Goal: Communication & Community: Participate in discussion

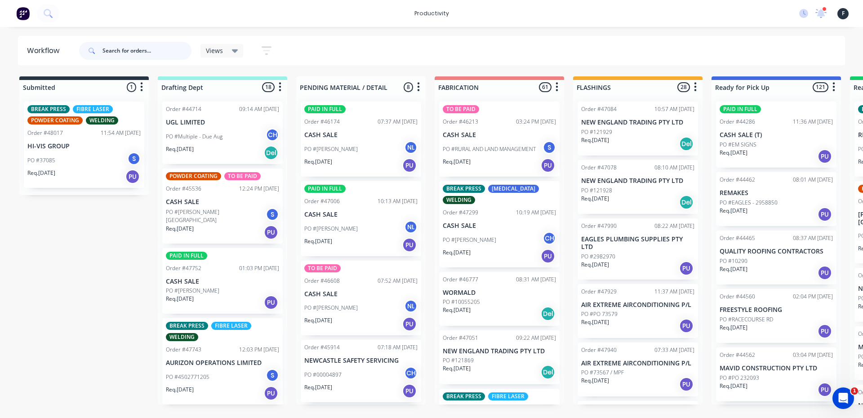
click at [166, 55] on input "text" at bounding box center [146, 51] width 89 height 18
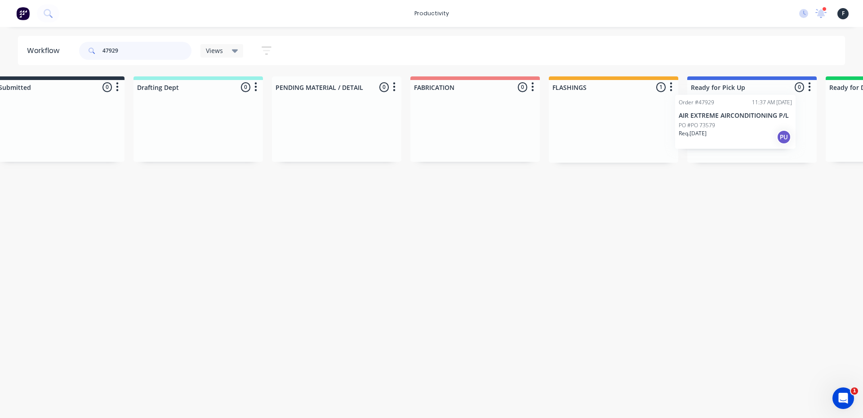
scroll to position [0, 53]
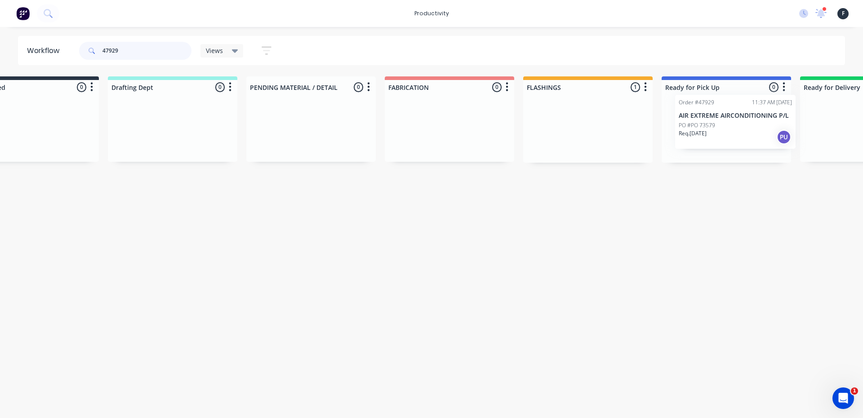
drag, startPoint x: 633, startPoint y: 137, endPoint x: 733, endPoint y: 128, distance: 100.2
click at [733, 128] on div "Submitted 0 Sort By Created date Required date Order number Customer name Most …" at bounding box center [692, 119] width 1499 height 86
type input "47929"
click at [726, 131] on div "PO #PO 73579" at bounding box center [723, 132] width 113 height 8
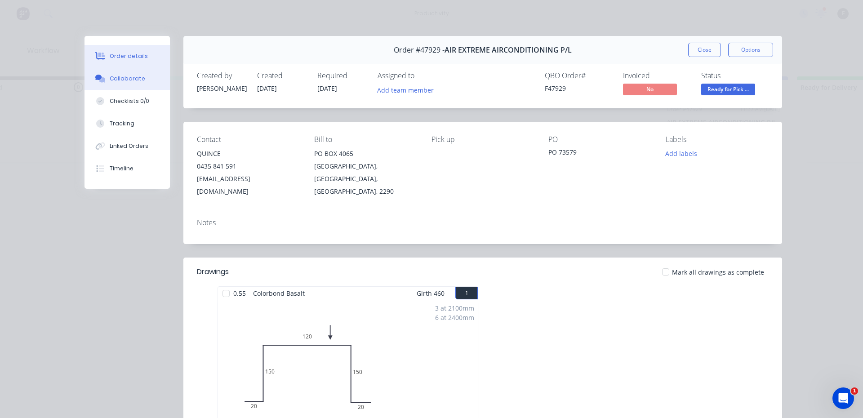
click at [127, 77] on div "Collaborate" at bounding box center [128, 79] width 36 height 8
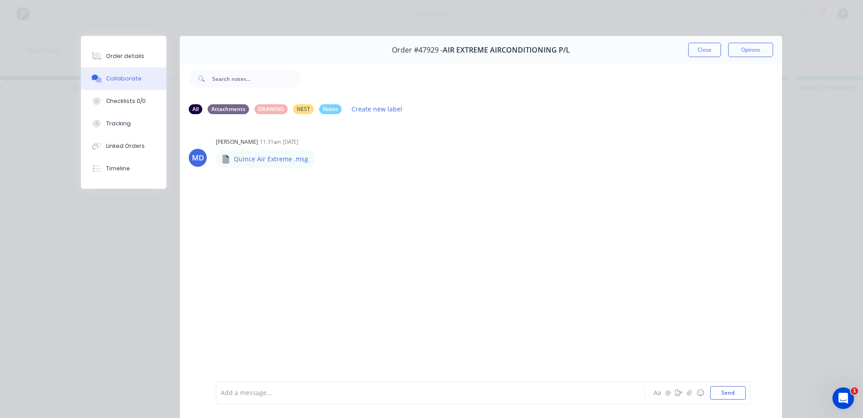
click at [288, 403] on div "Add a message... Aa @ ☺ Send" at bounding box center [483, 392] width 535 height 23
click at [288, 396] on div at bounding box center [417, 392] width 393 height 9
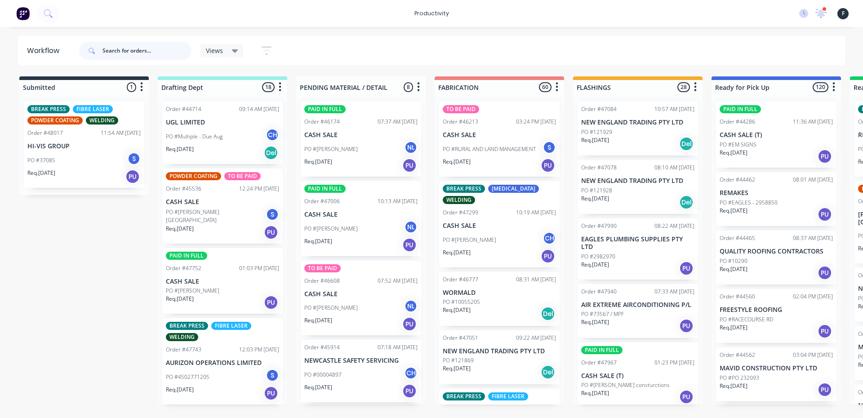
click at [125, 49] on input "text" at bounding box center [146, 51] width 89 height 18
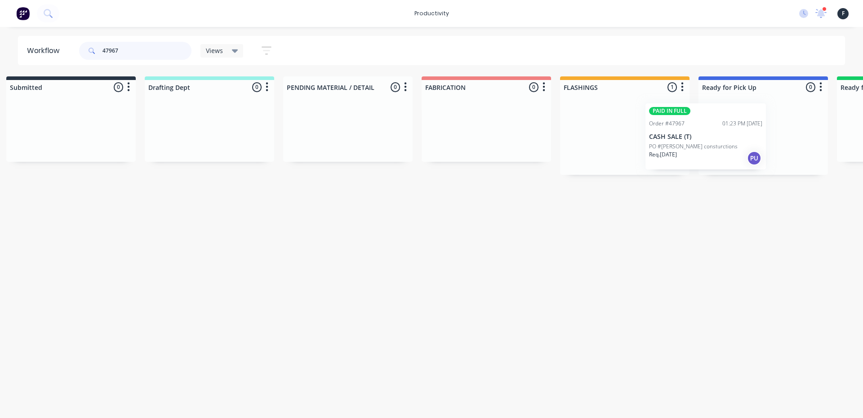
drag, startPoint x: 692, startPoint y: 149, endPoint x: 737, endPoint y: 144, distance: 45.2
click at [737, 144] on div "Submitted 0 Sort By Created date Required date Order number Customer name Most …" at bounding box center [729, 125] width 1499 height 98
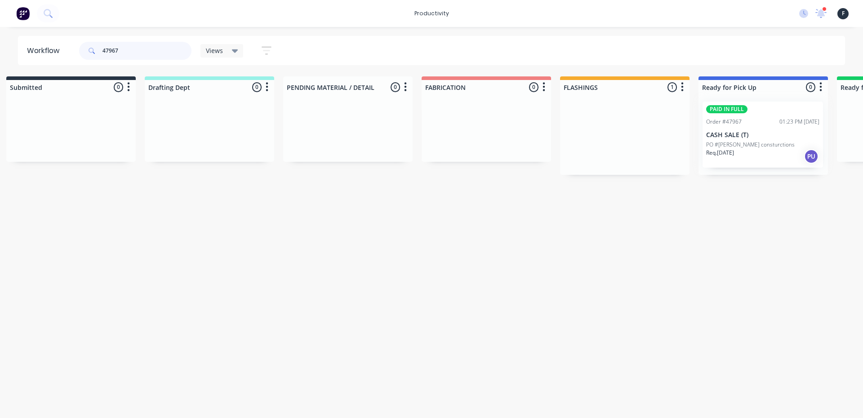
scroll to position [0, 13]
type input "47967"
click at [752, 138] on div at bounding box center [762, 134] width 129 height 80
click at [765, 133] on p "CASH SALE (T)" at bounding box center [762, 135] width 113 height 8
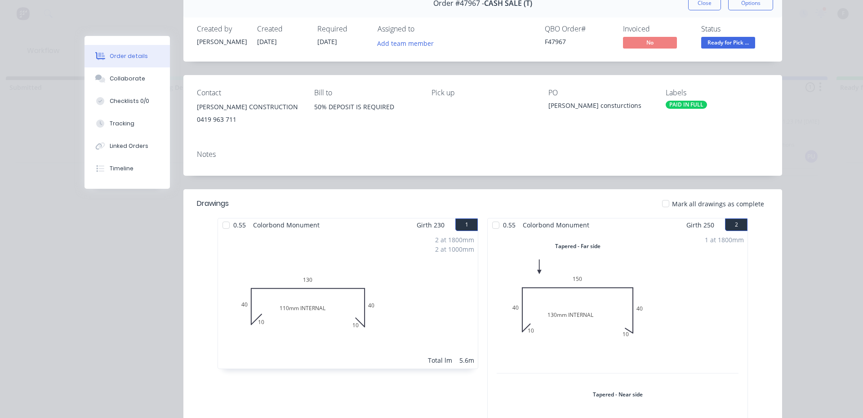
scroll to position [0, 0]
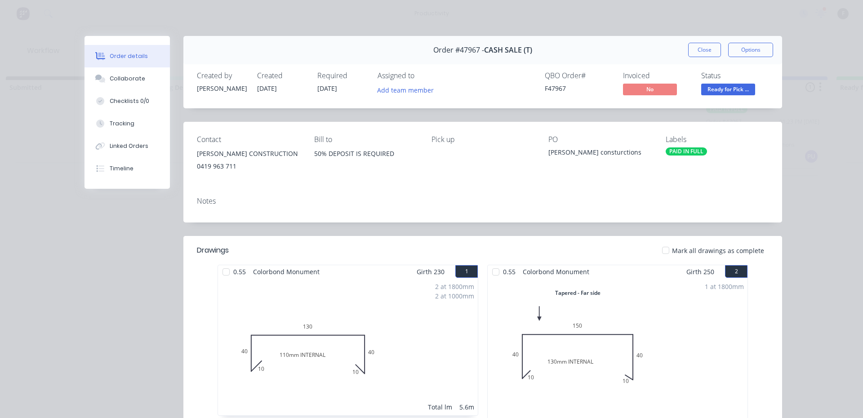
click at [148, 65] on button "Order details" at bounding box center [127, 56] width 85 height 22
click at [136, 73] on button "Collaborate" at bounding box center [127, 78] width 85 height 22
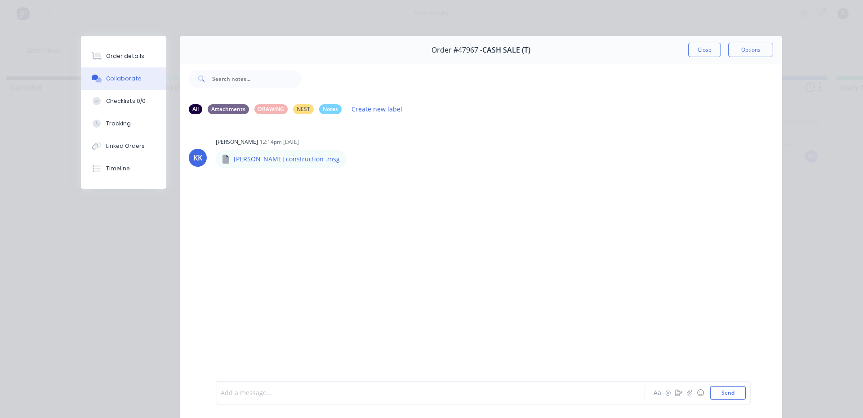
click at [330, 388] on div at bounding box center [417, 392] width 393 height 9
click at [700, 49] on button "Close" at bounding box center [704, 50] width 33 height 14
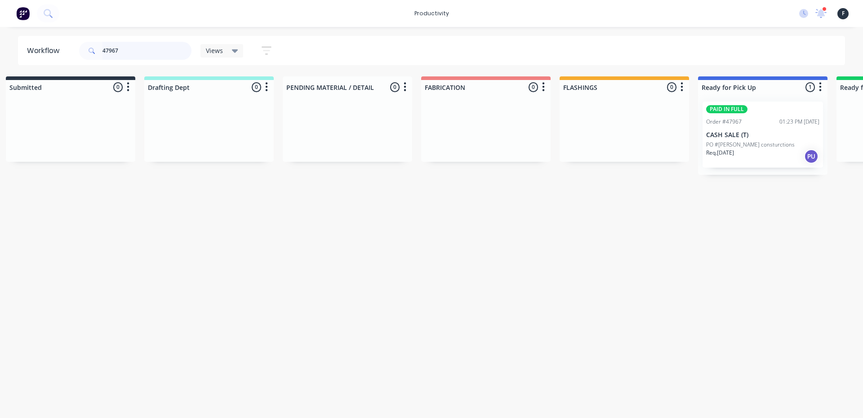
click at [119, 50] on input "47967" at bounding box center [146, 51] width 89 height 18
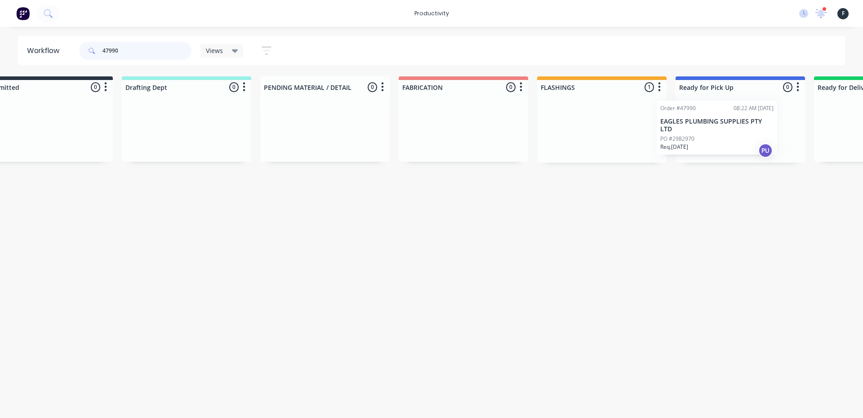
drag, startPoint x: 639, startPoint y: 151, endPoint x: 725, endPoint y: 149, distance: 86.8
click at [725, 149] on div "Submitted 0 Sort By Created date Required date Order number Customer name Most …" at bounding box center [706, 119] width 1499 height 86
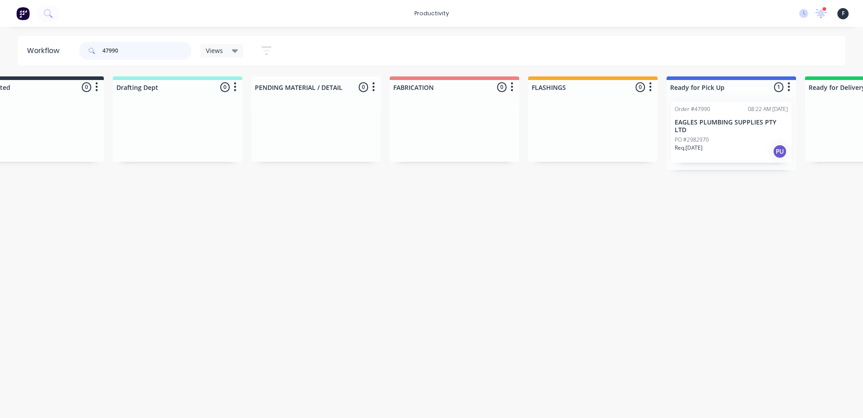
type input "47990"
click at [750, 144] on div "Req. 23/09/25 PU" at bounding box center [731, 151] width 113 height 15
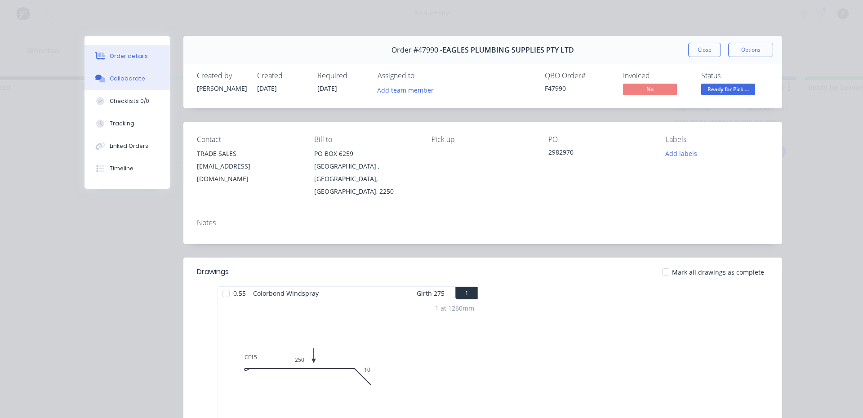
click at [120, 75] on div "Collaborate" at bounding box center [128, 79] width 36 height 8
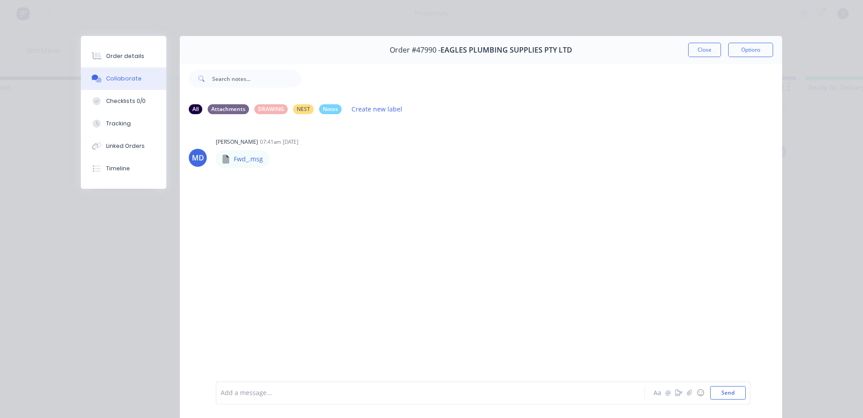
click at [81, 67] on button "Collaborate" at bounding box center [123, 78] width 85 height 22
click at [471, 401] on div "Add a message... Aa @ ☺ Send" at bounding box center [483, 392] width 535 height 23
click at [475, 395] on div at bounding box center [417, 392] width 393 height 9
click at [704, 48] on button "Close" at bounding box center [704, 50] width 33 height 14
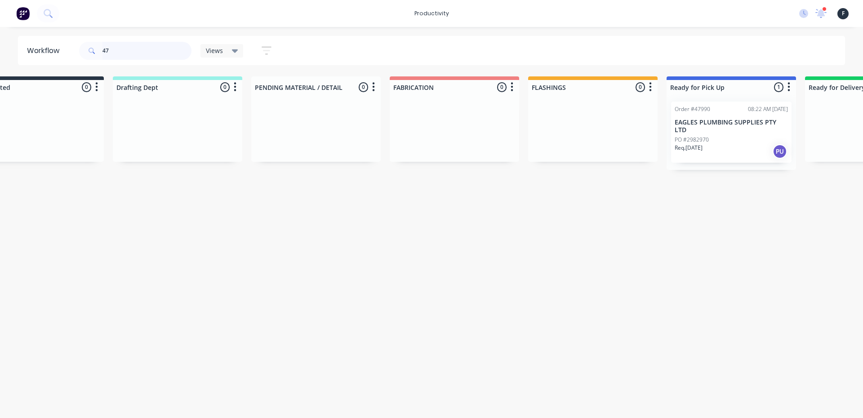
scroll to position [0, 0]
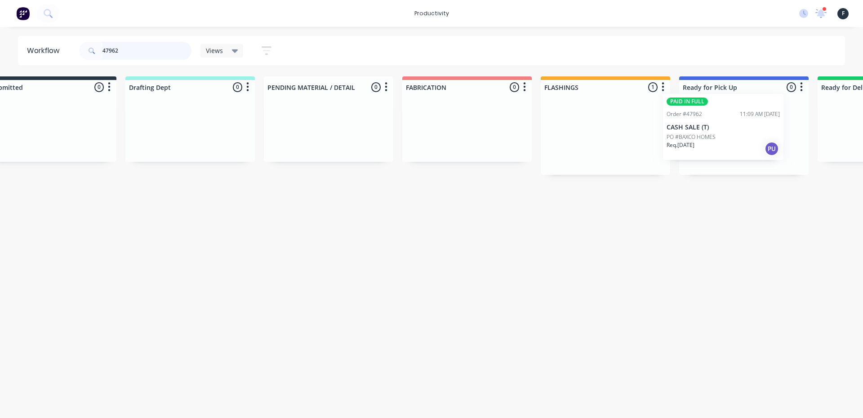
drag, startPoint x: 637, startPoint y: 154, endPoint x: 726, endPoint y: 145, distance: 89.5
click at [726, 145] on div "Submitted 0 Sort By Created date Required date Order number Customer name Most …" at bounding box center [710, 125] width 1499 height 98
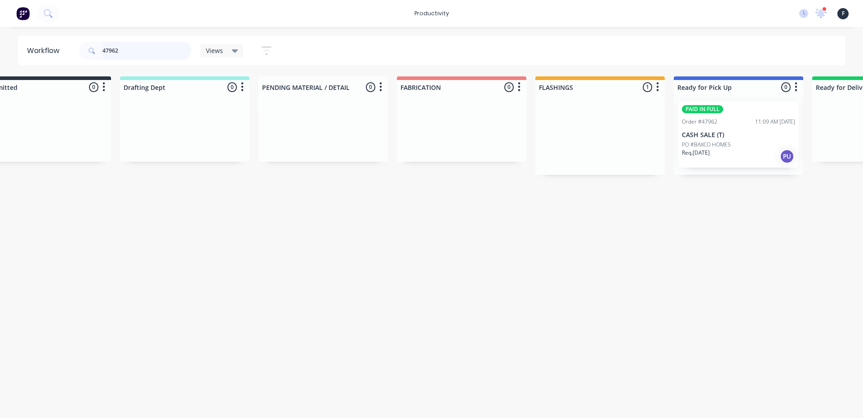
type input "47962"
click at [728, 143] on div at bounding box center [738, 134] width 129 height 80
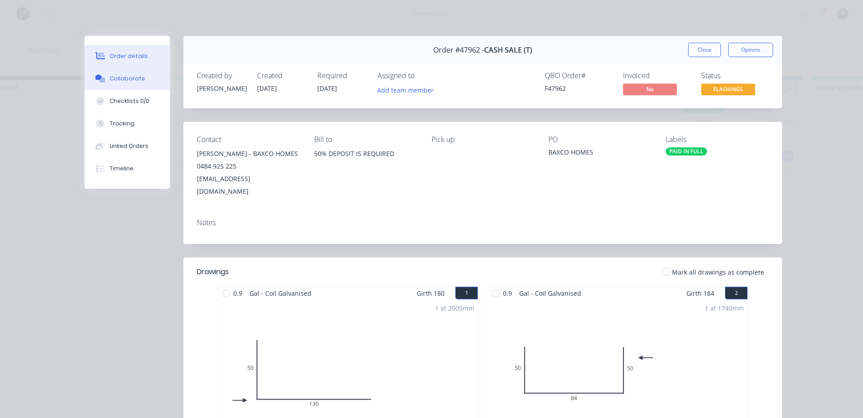
click at [146, 79] on button "Collaborate" at bounding box center [127, 78] width 85 height 22
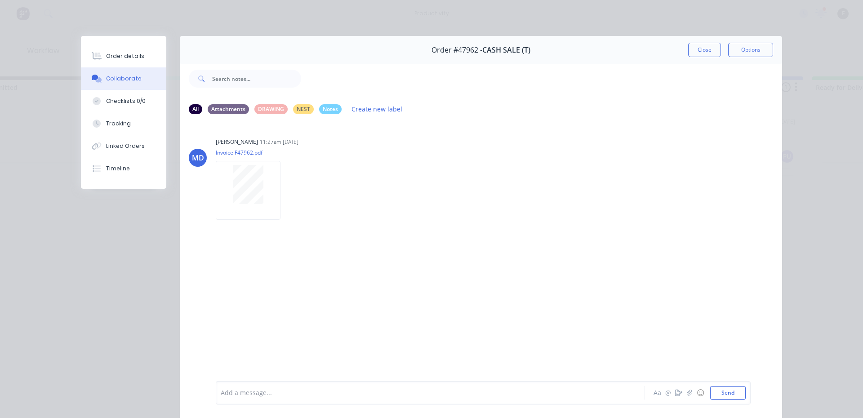
click at [405, 399] on div "Add a message..." at bounding box center [418, 392] width 394 height 13
click at [348, 394] on div at bounding box center [417, 392] width 393 height 9
click at [703, 54] on button "Close" at bounding box center [704, 50] width 33 height 14
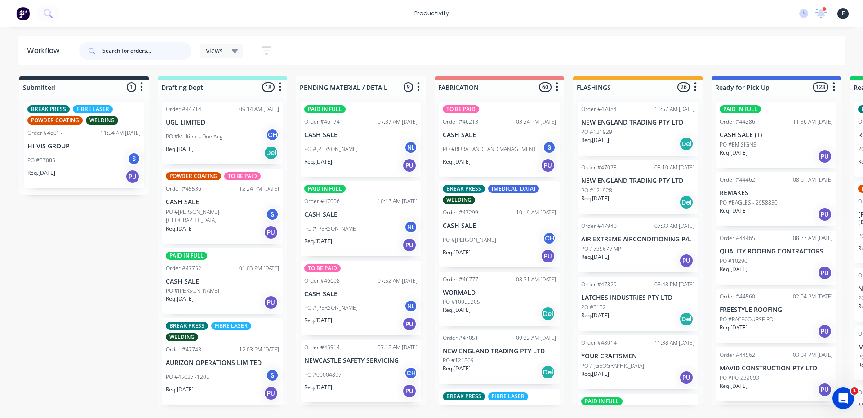
click at [157, 47] on input "text" at bounding box center [146, 51] width 89 height 18
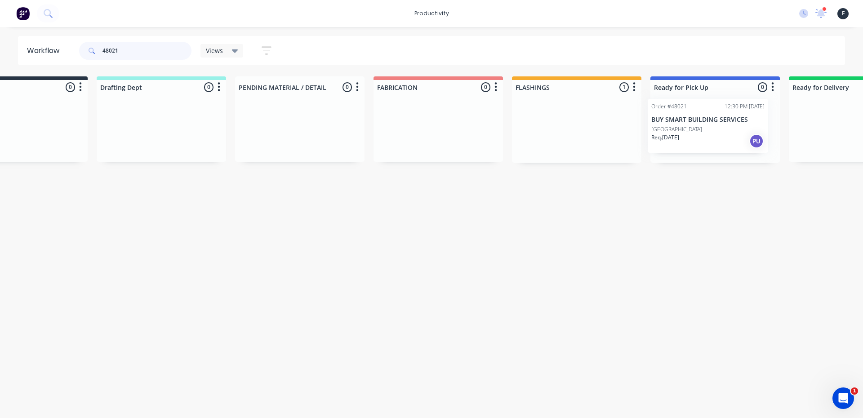
scroll to position [0, 68]
drag, startPoint x: 614, startPoint y: 130, endPoint x: 689, endPoint y: 131, distance: 76.0
click at [689, 131] on div "Submitted 0 Sort By Created date Required date Order number Customer name Most …" at bounding box center [675, 119] width 1499 height 86
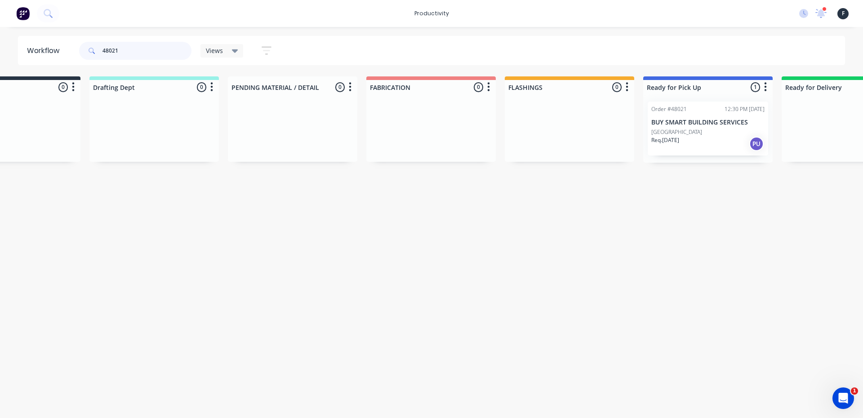
type input "48021"
click at [691, 130] on p "[GEOGRAPHIC_DATA]" at bounding box center [676, 132] width 51 height 8
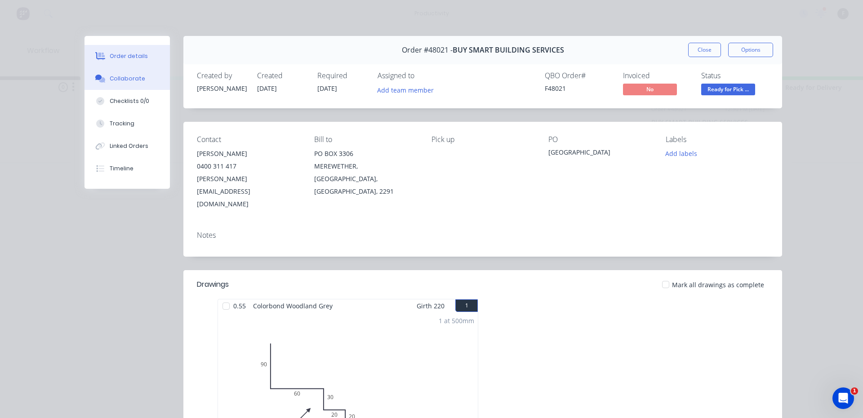
click at [137, 82] on div "Collaborate" at bounding box center [128, 79] width 36 height 8
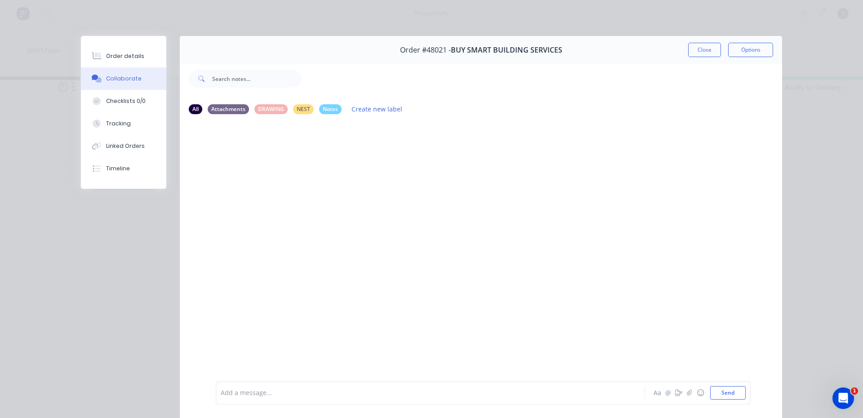
click at [331, 393] on div at bounding box center [417, 392] width 393 height 9
